Goal: Transaction & Acquisition: Book appointment/travel/reservation

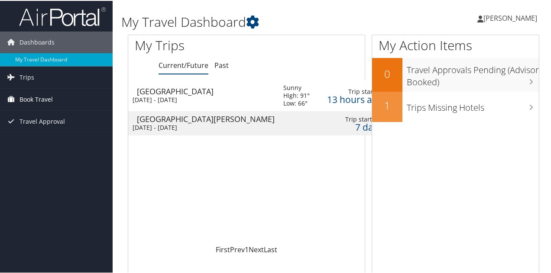
click at [28, 97] on span "Book Travel" at bounding box center [35, 99] width 33 height 22
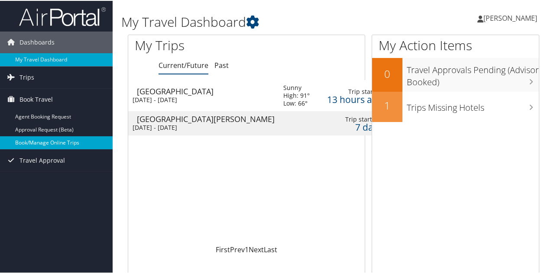
click at [48, 137] on link "Book/Manage Online Trips" at bounding box center [56, 142] width 113 height 13
